Goal: Transaction & Acquisition: Purchase product/service

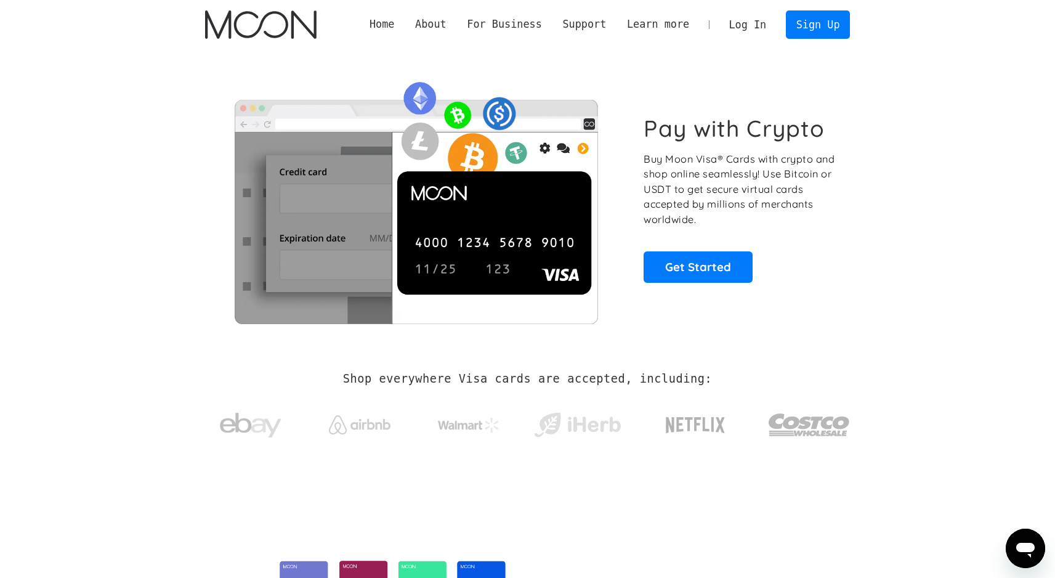
click at [736, 25] on link "Log In" at bounding box center [748, 24] width 58 height 27
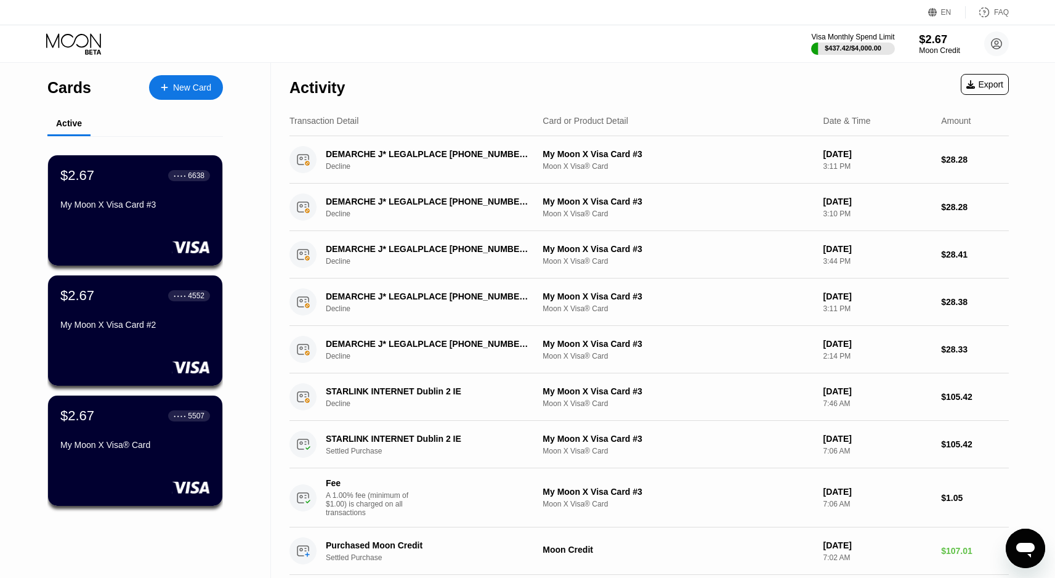
click at [943, 52] on div "Moon Credit" at bounding box center [939, 50] width 41 height 9
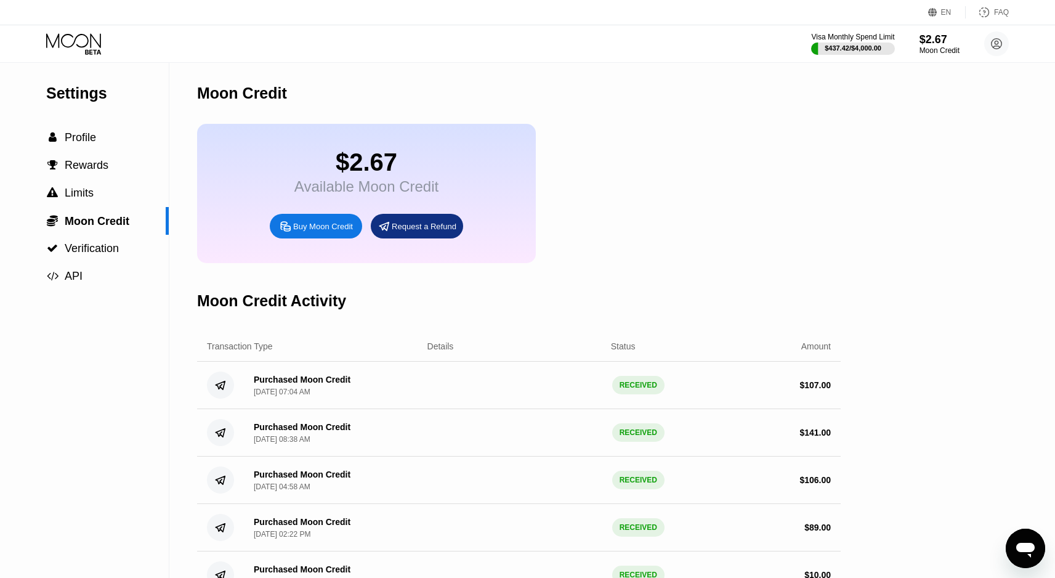
click at [320, 228] on div "Buy Moon Credit" at bounding box center [323, 226] width 60 height 10
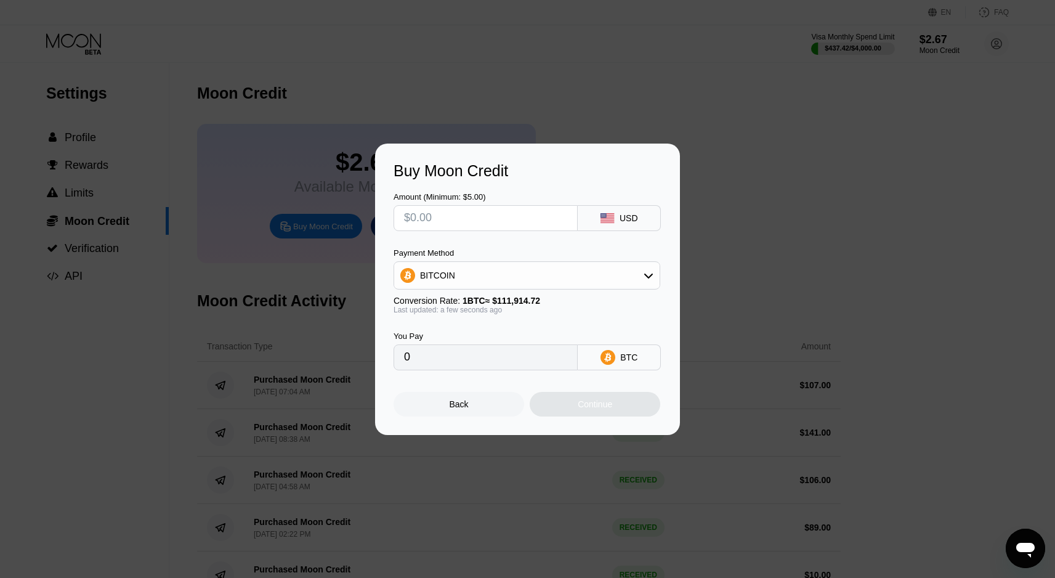
click at [510, 282] on div "BITCOIN" at bounding box center [527, 275] width 266 height 25
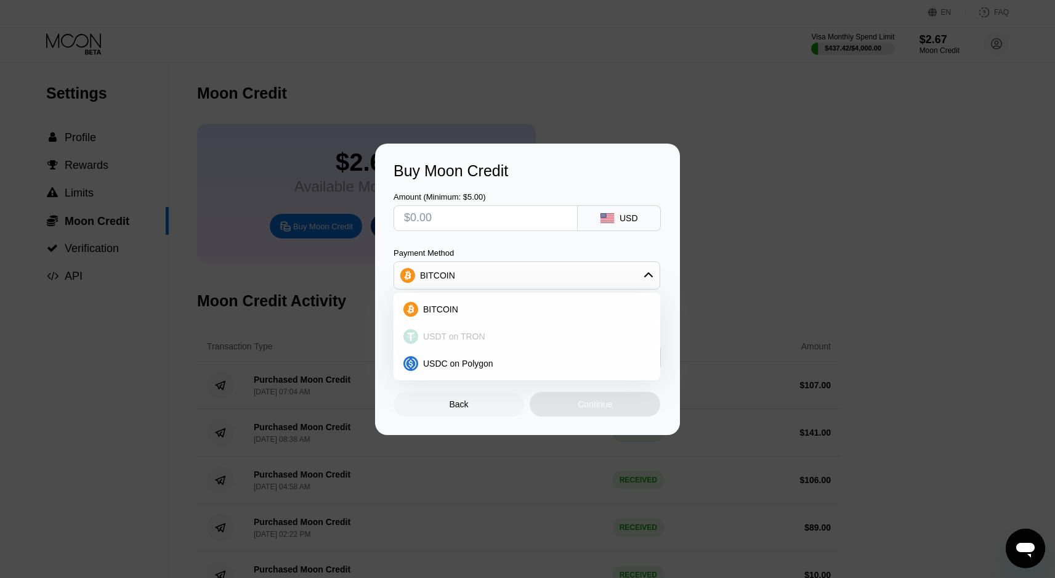
click at [467, 326] on div "USDT on TRON" at bounding box center [526, 336] width 259 height 25
type input "0.00"
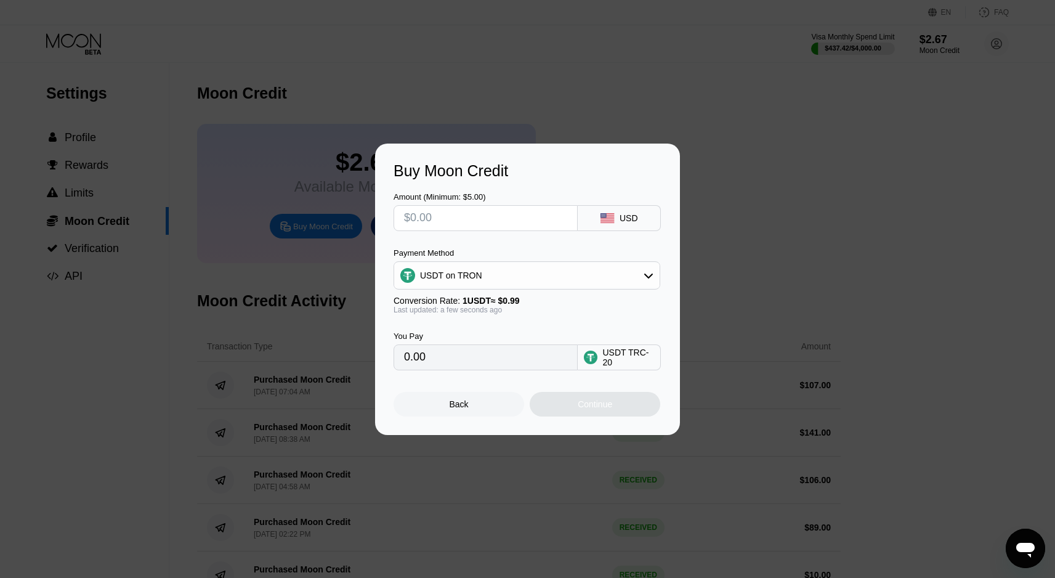
click at [456, 233] on div "Amount (Minimum: $5.00) USD Payment Method USDT on TRON Conversion Rate: 1 USDT…" at bounding box center [528, 275] width 268 height 190
click at [459, 224] on input "text" at bounding box center [485, 218] width 163 height 25
type input "$1"
type input "1.01"
type input "$15"
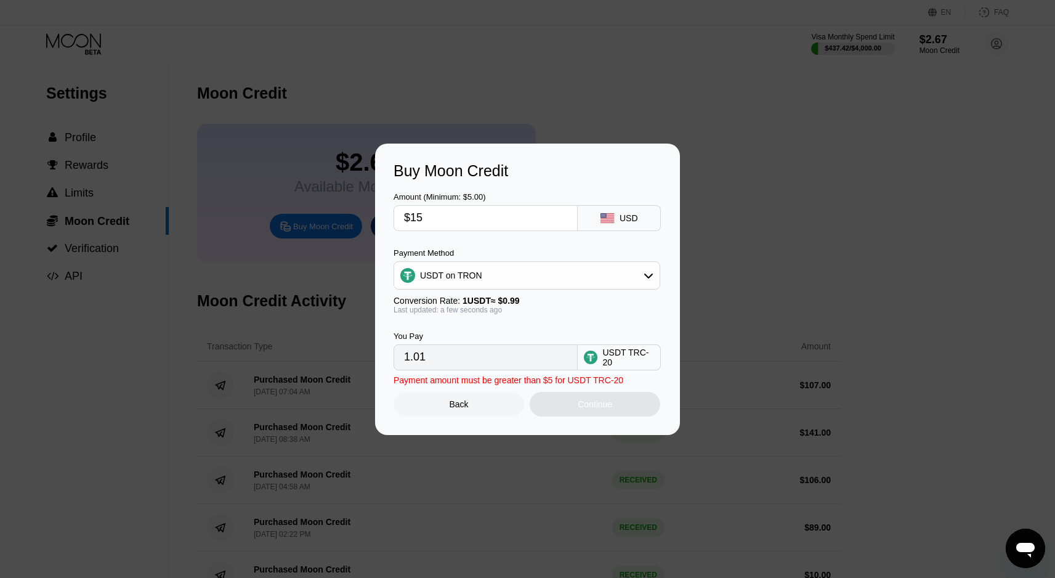
type input "15.15"
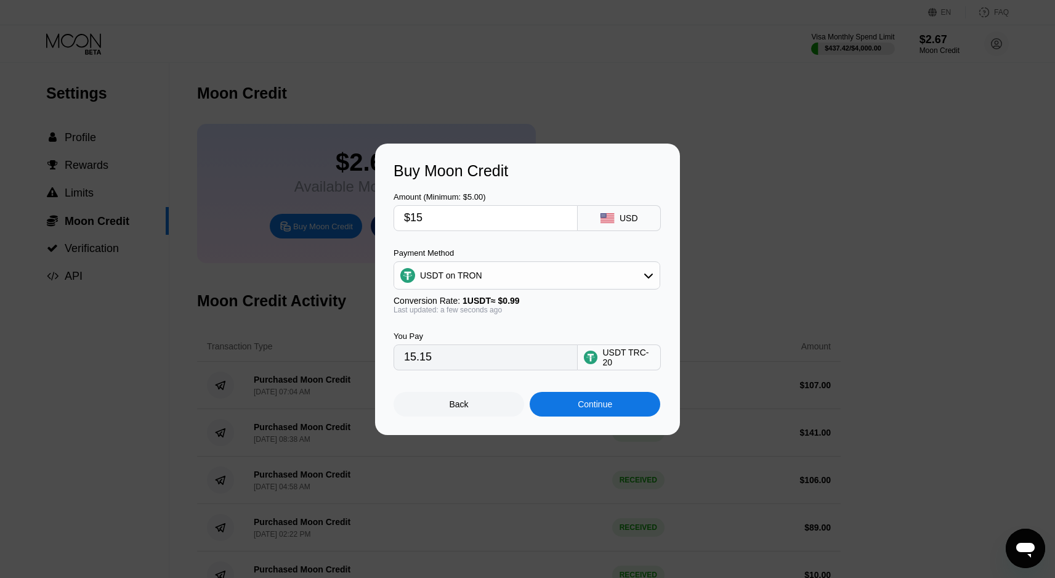
type input "$1"
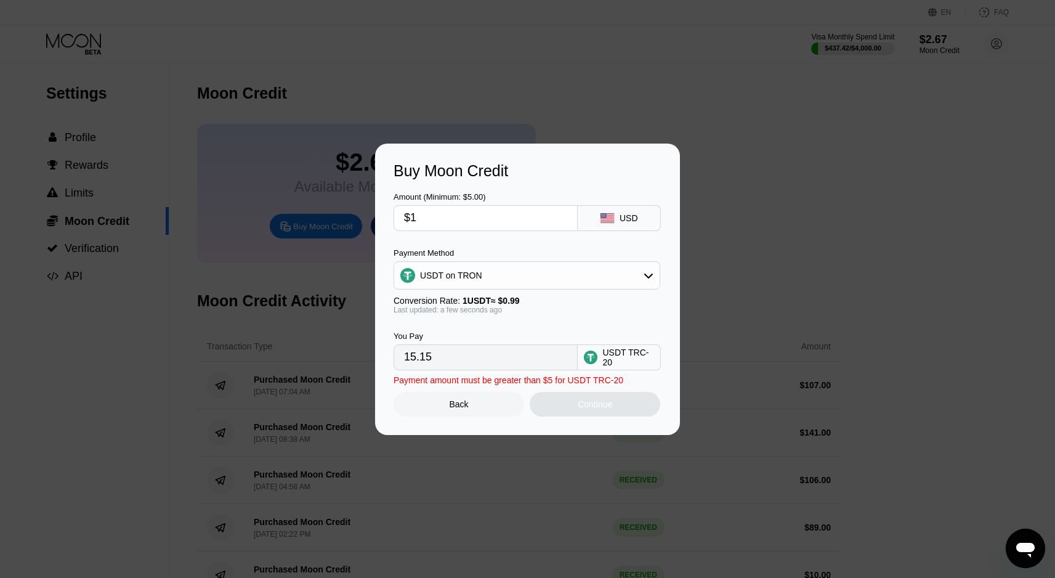
type input "1.01"
type input "$16"
type input "16.16"
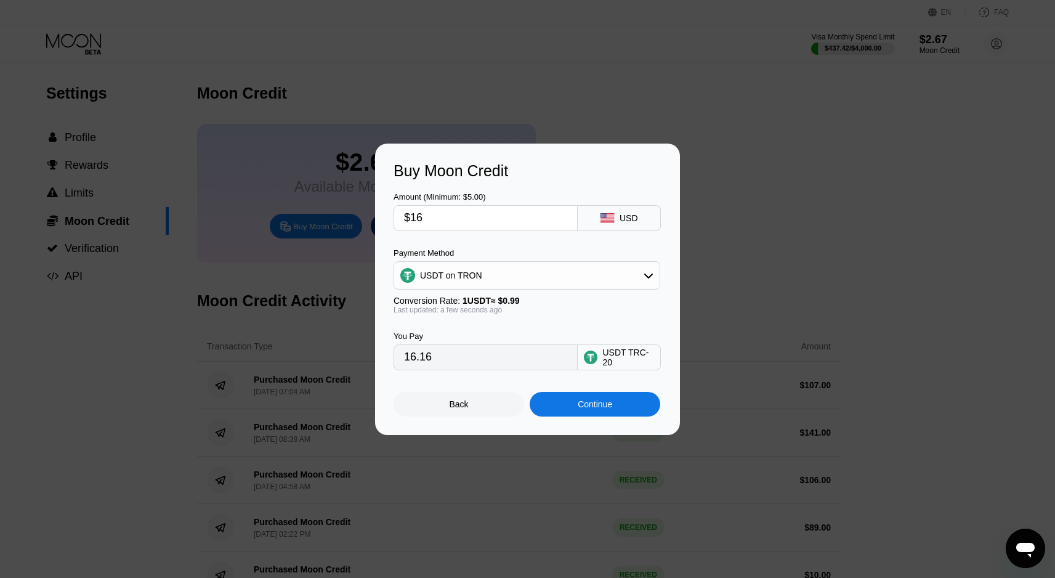
type input "$16"
click at [630, 414] on div "Continue" at bounding box center [595, 404] width 131 height 25
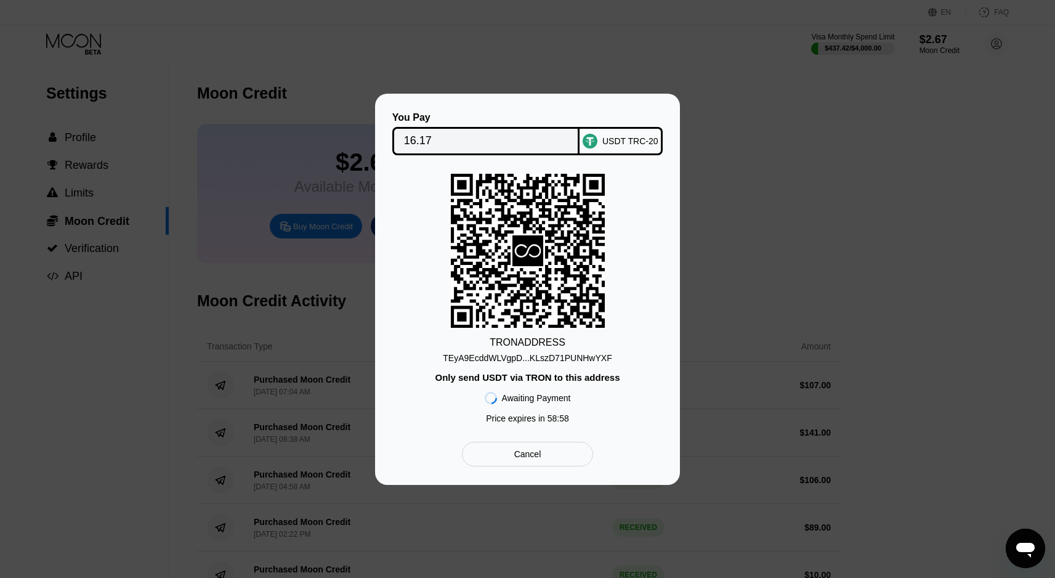
click at [596, 355] on div "TEyA9EcddWLVgpD...KLszD71PUNHwYXF" at bounding box center [527, 358] width 169 height 10
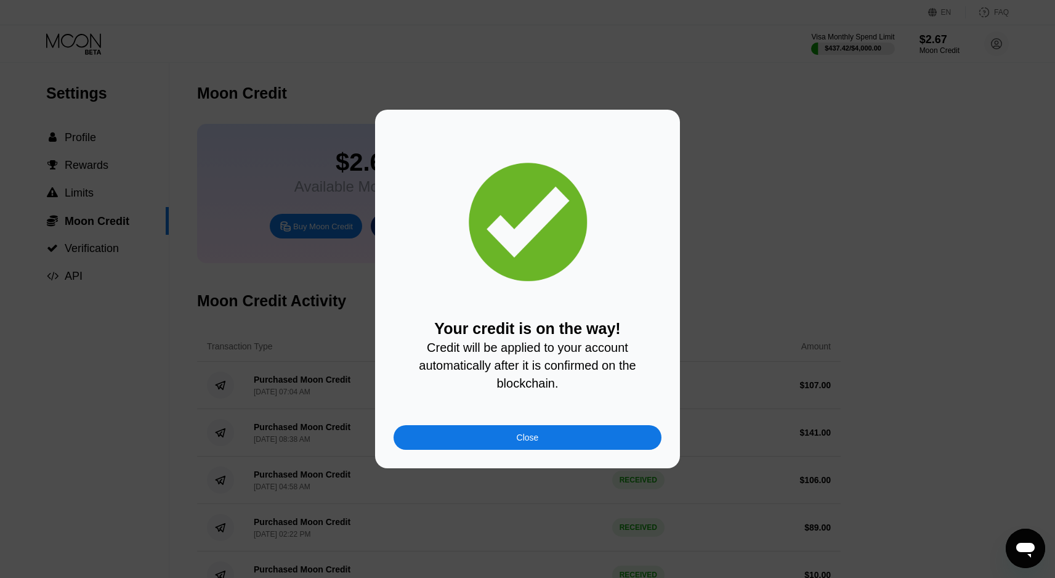
click at [586, 433] on div "Close" at bounding box center [528, 437] width 268 height 25
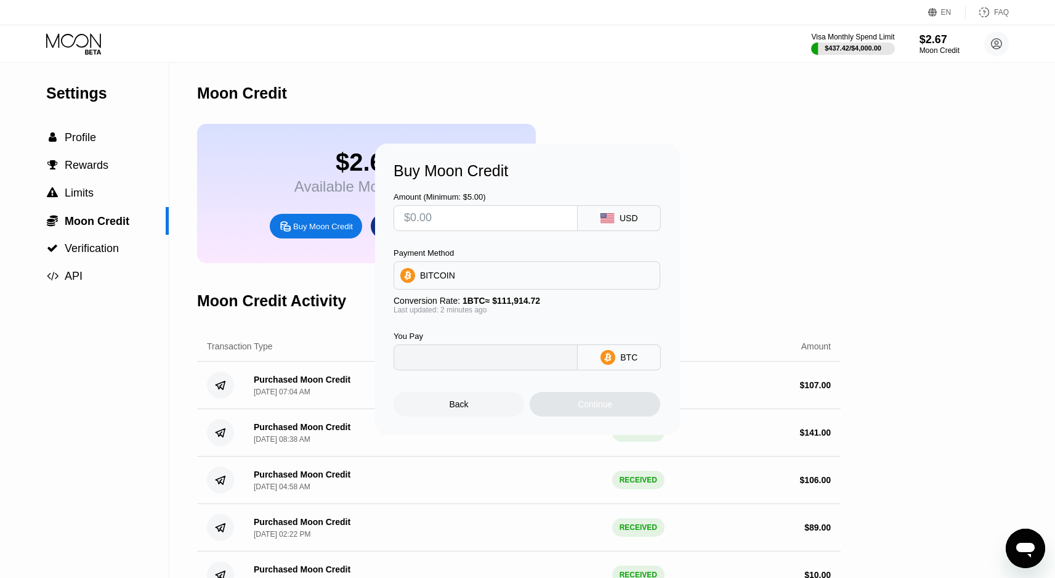
type input "0"
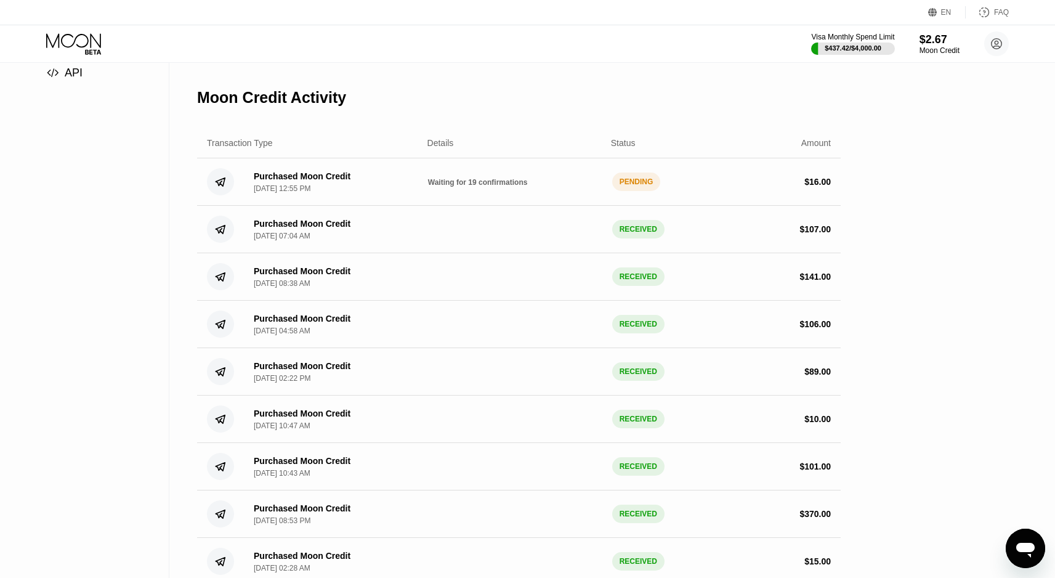
scroll to position [205, 0]
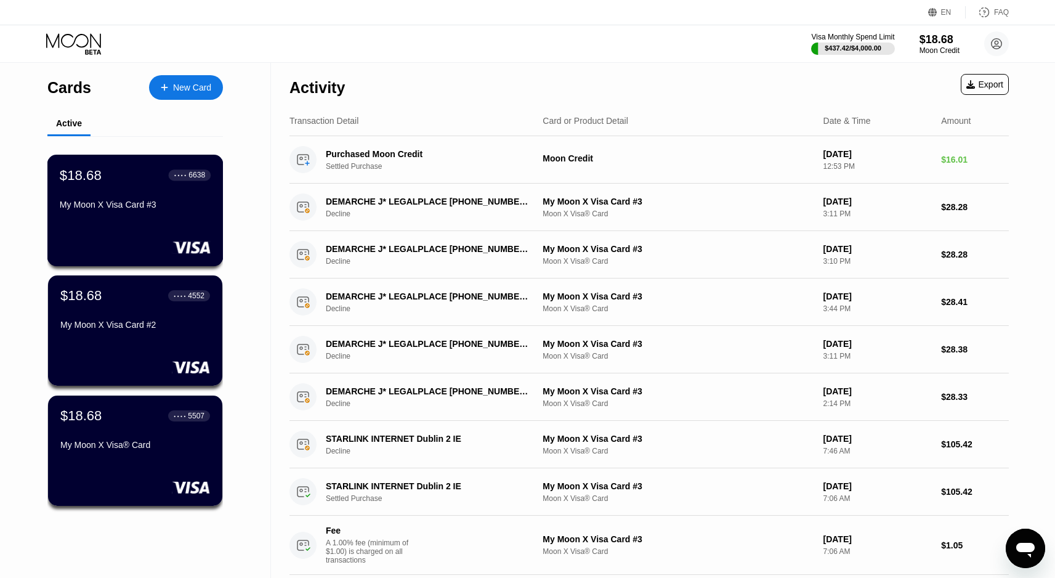
click at [161, 187] on div "$18.68 ● ● ● ● 6638 My Moon X Visa Card #3" at bounding box center [135, 190] width 151 height 47
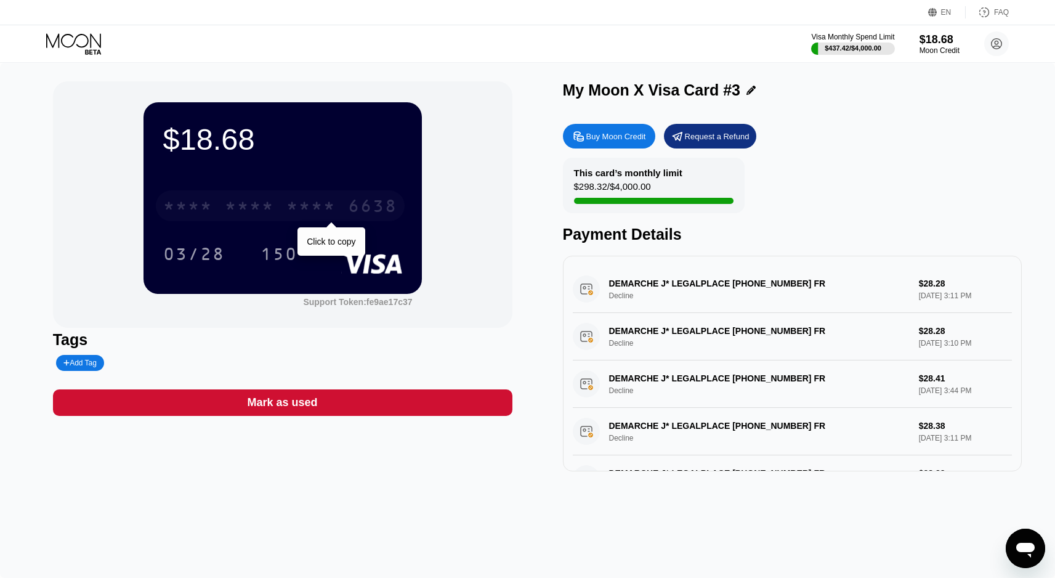
click at [181, 211] on div "* * * *" at bounding box center [187, 208] width 49 height 20
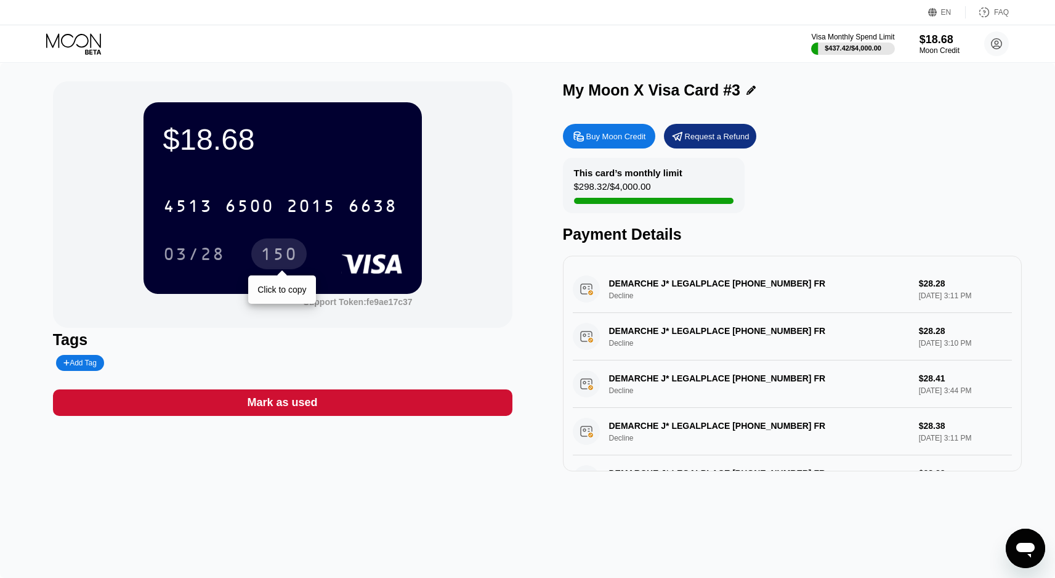
click at [284, 251] on div "150" at bounding box center [279, 256] width 37 height 20
